Goal: Task Accomplishment & Management: Manage account settings

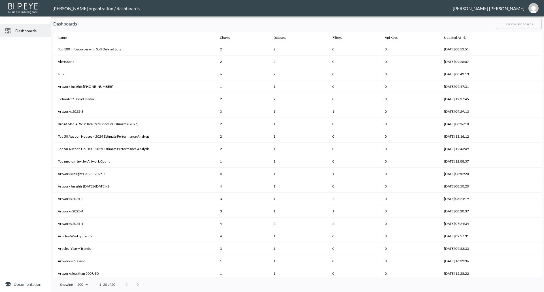
click at [503, 10] on div "[PERSON_NAME]" at bounding box center [489, 8] width 72 height 5
click at [535, 10] on img "jessica@mutualart.com" at bounding box center [533, 8] width 10 height 10
click at [522, 19] on li "Switch Organization" at bounding box center [519, 22] width 49 height 10
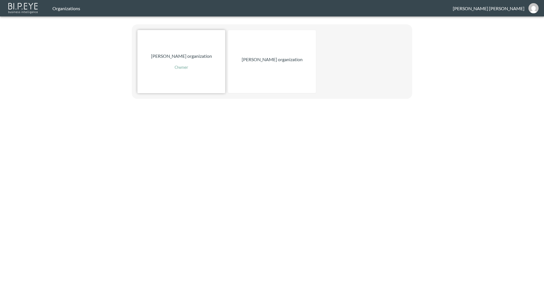
click at [184, 66] on p "Owner" at bounding box center [181, 67] width 14 height 7
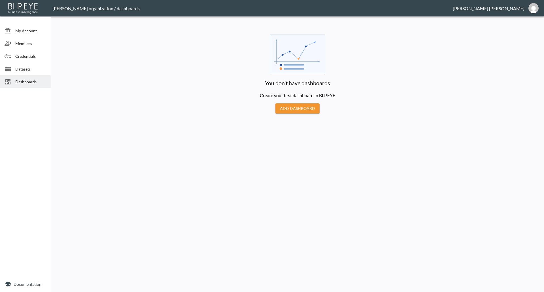
click at [25, 13] on img at bounding box center [23, 7] width 33 height 13
